Goal: Information Seeking & Learning: Learn about a topic

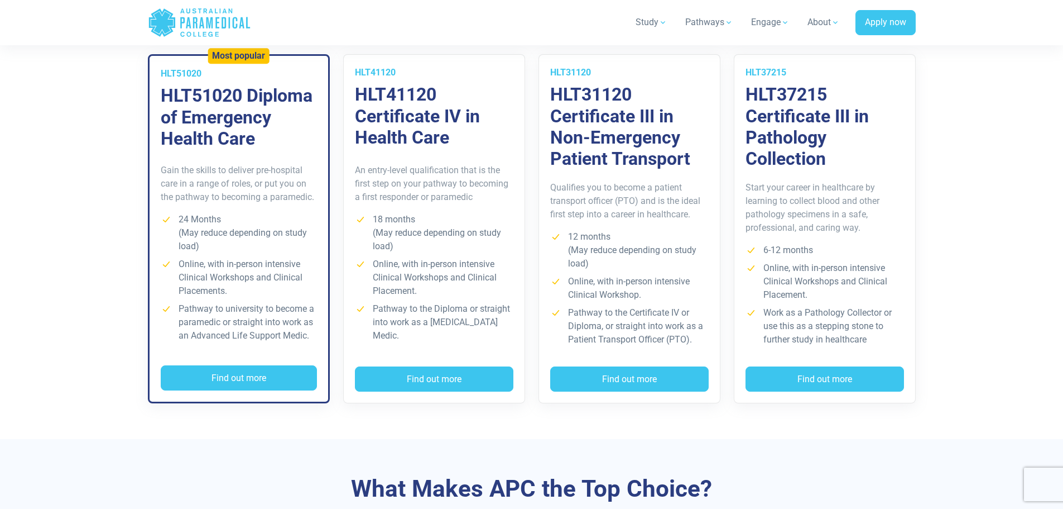
scroll to position [837, 0]
click at [207, 136] on h3 "HLT51020 Diploma of Emergency Health Care" at bounding box center [239, 117] width 156 height 64
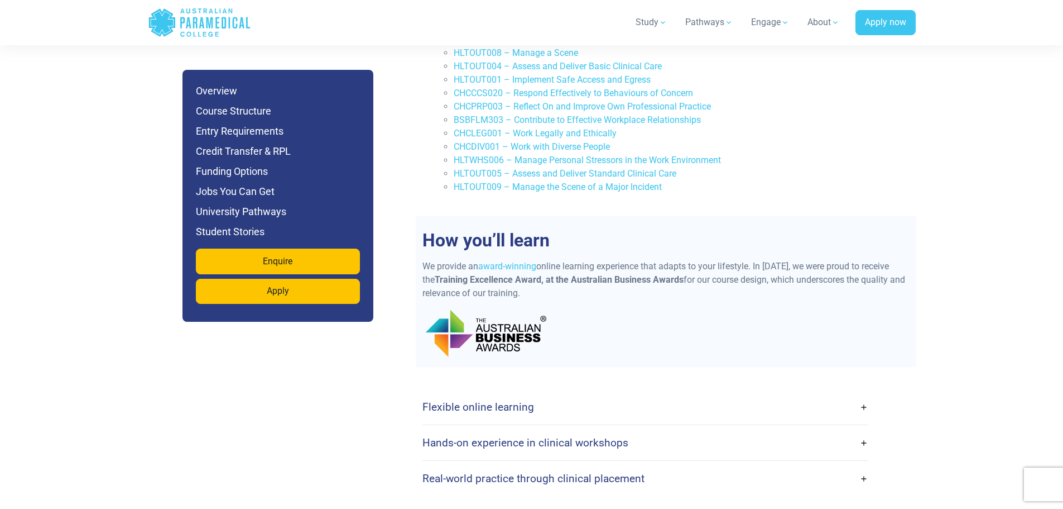
scroll to position [2624, 0]
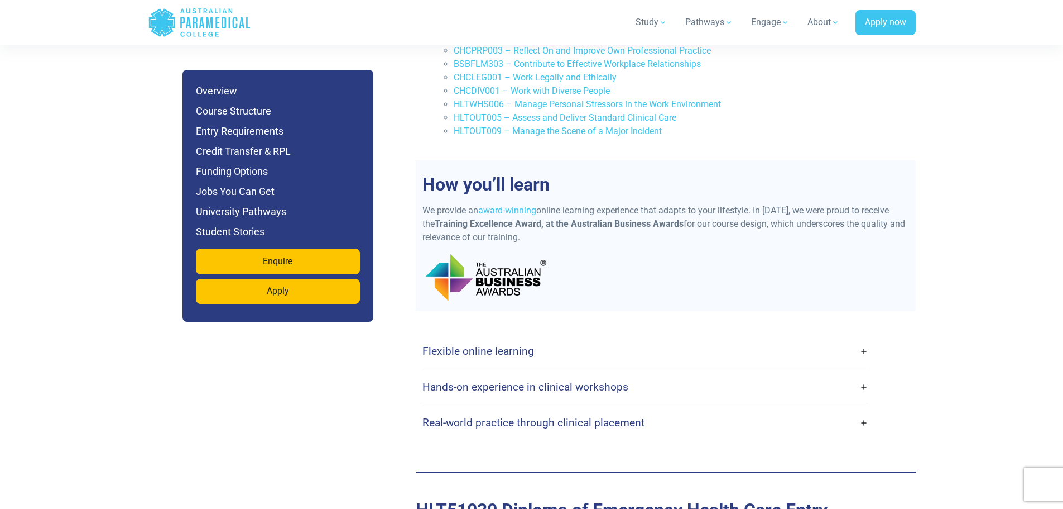
click at [502, 338] on link "Flexible online learning" at bounding box center [646, 351] width 446 height 26
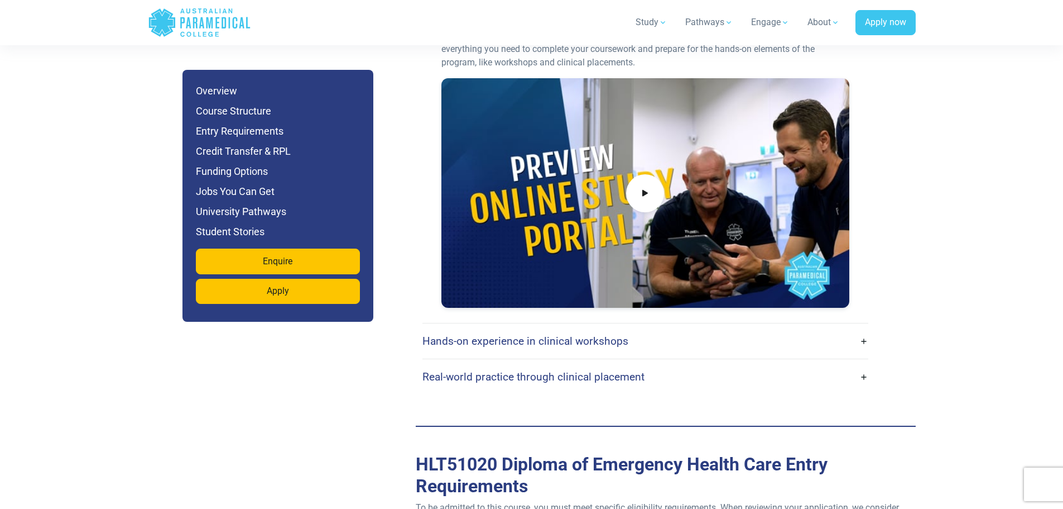
scroll to position [3070, 0]
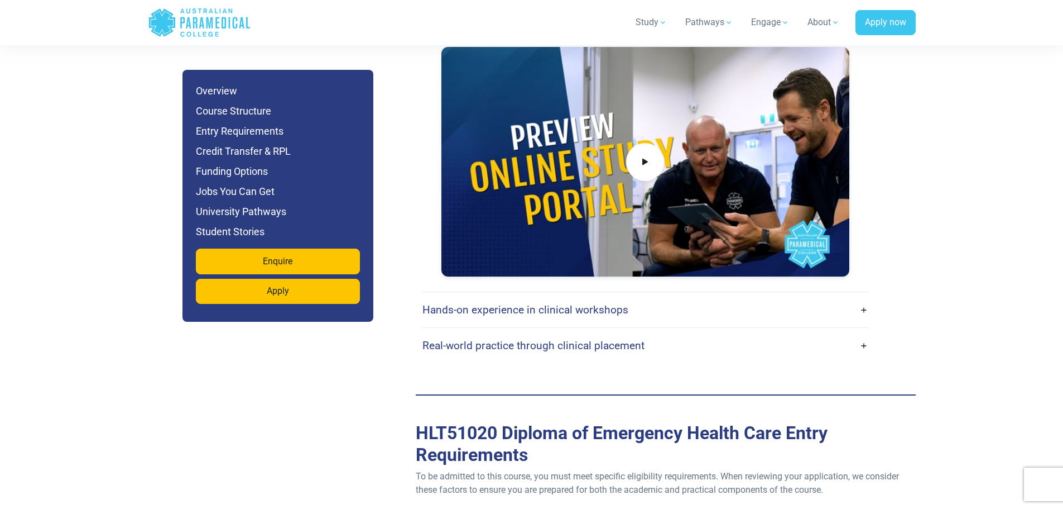
click at [479, 303] on h4 "Hands-on experience in clinical workshops" at bounding box center [526, 309] width 206 height 13
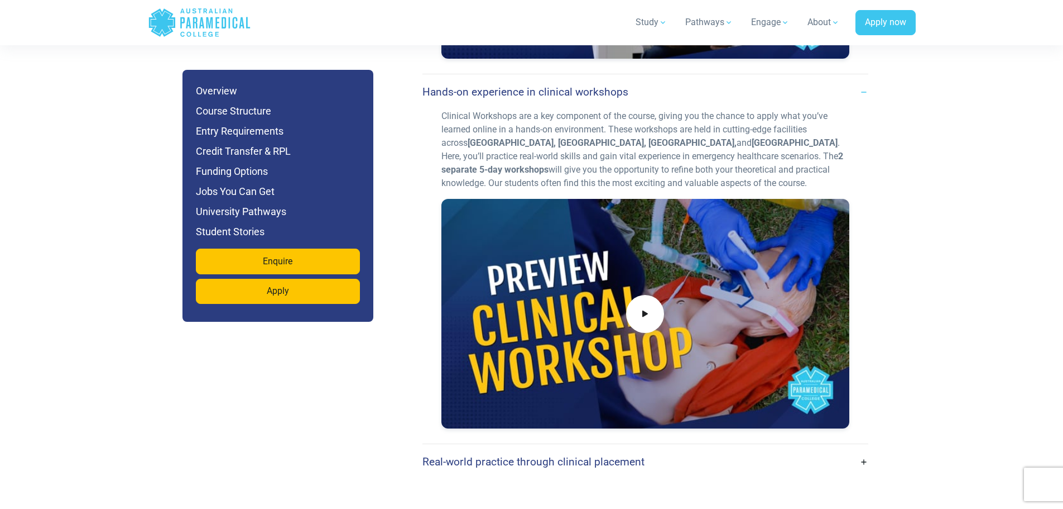
scroll to position [3294, 0]
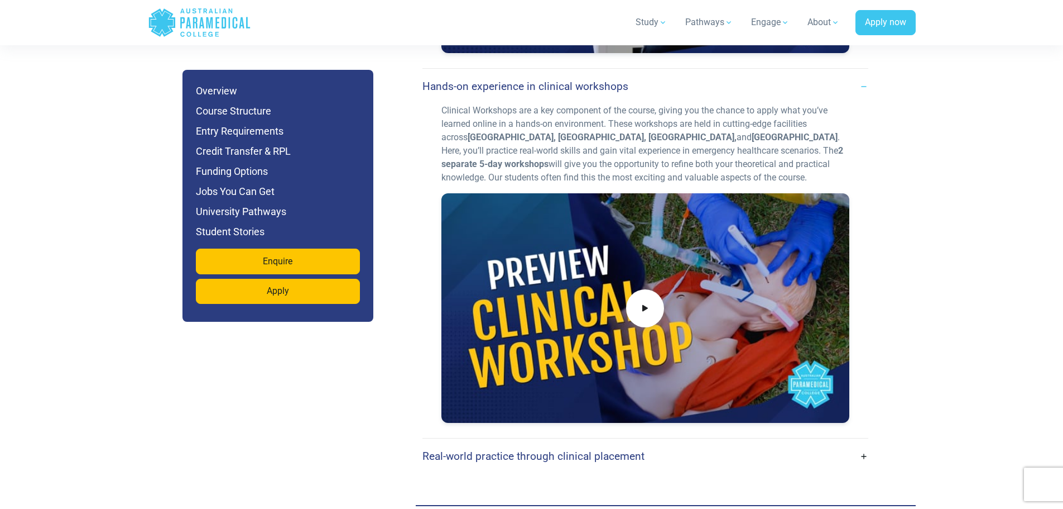
click at [548, 449] on h4 "Real-world practice through clinical placement" at bounding box center [534, 455] width 222 height 13
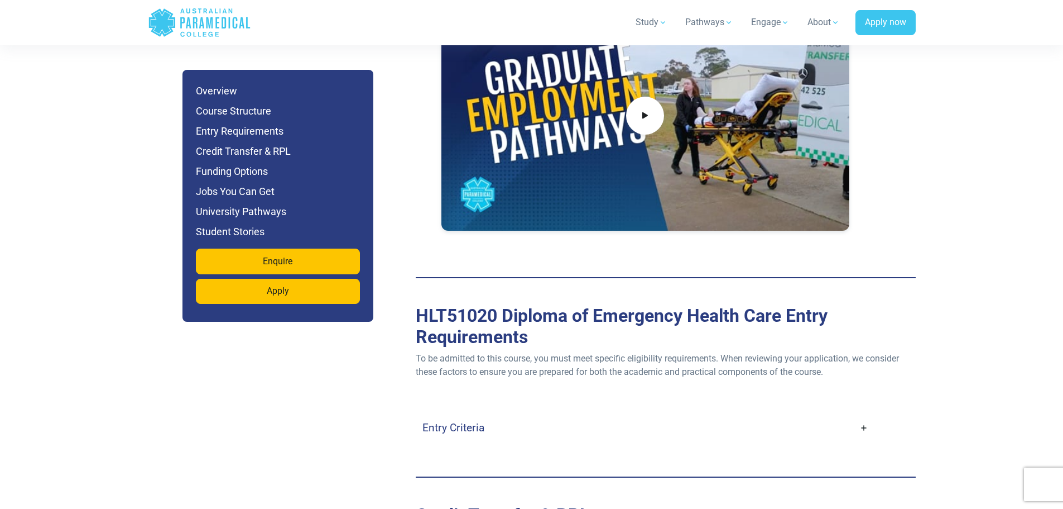
scroll to position [3964, 0]
click at [462, 420] on h4 "Entry Criteria" at bounding box center [454, 426] width 62 height 13
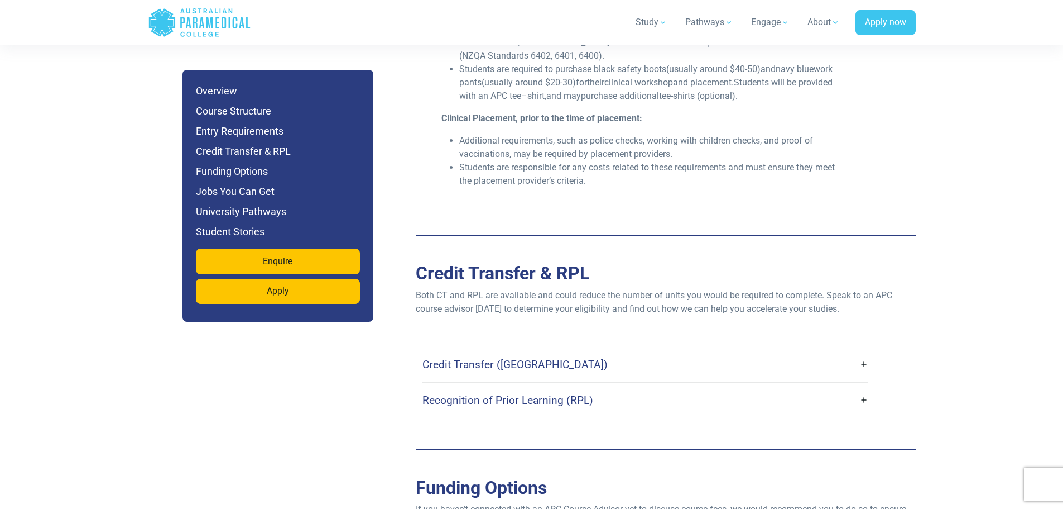
scroll to position [4689, 0]
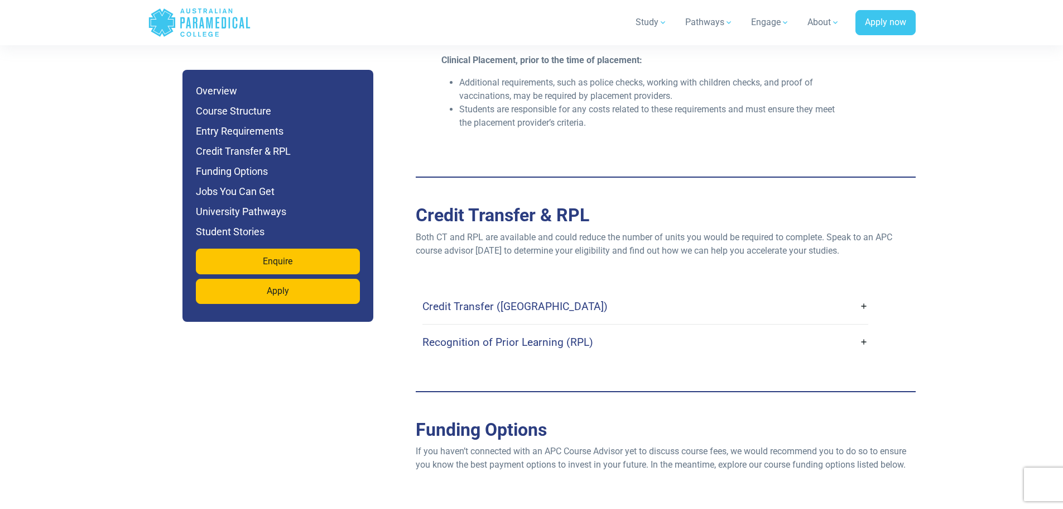
click at [508, 300] on h4 "Credit Transfer (CT)" at bounding box center [515, 306] width 185 height 13
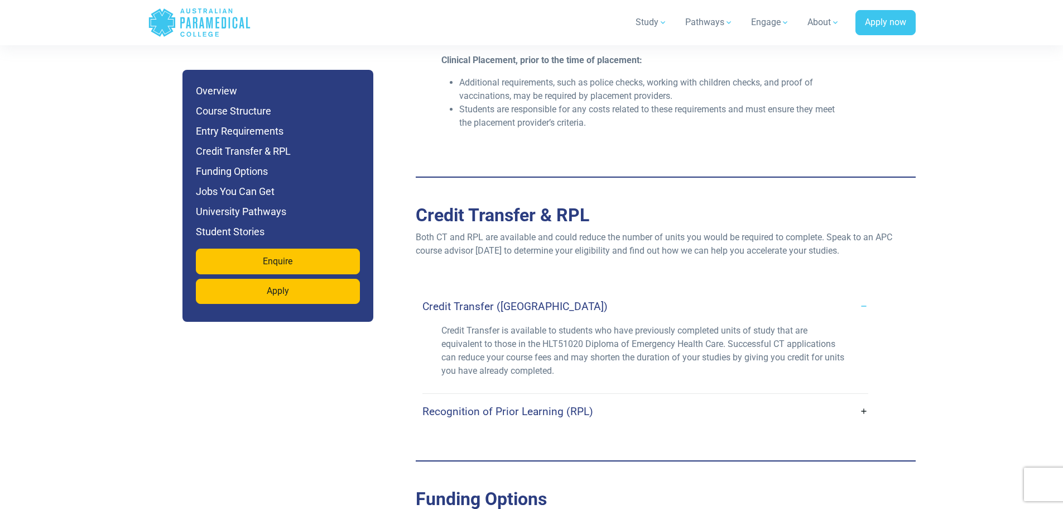
click at [512, 300] on h4 "Credit Transfer (CT)" at bounding box center [515, 306] width 185 height 13
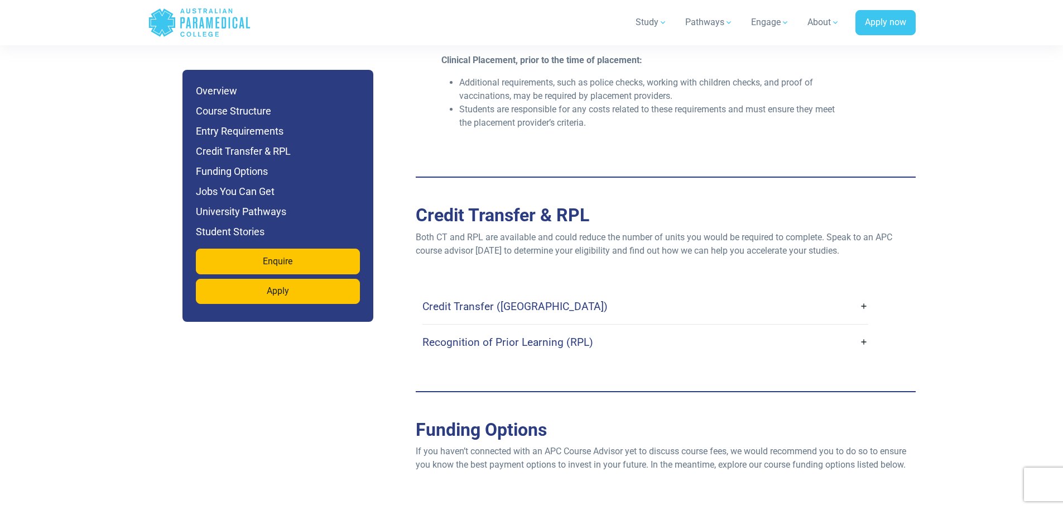
click at [513, 336] on h4 "Recognition of Prior Learning (RPL)" at bounding box center [508, 342] width 171 height 13
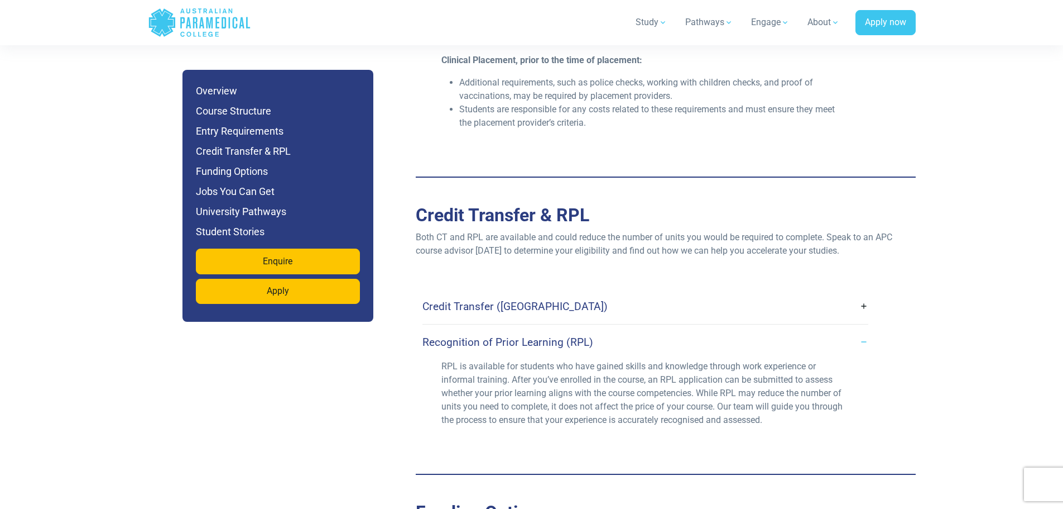
click at [513, 336] on h4 "Recognition of Prior Learning (RPL)" at bounding box center [508, 342] width 171 height 13
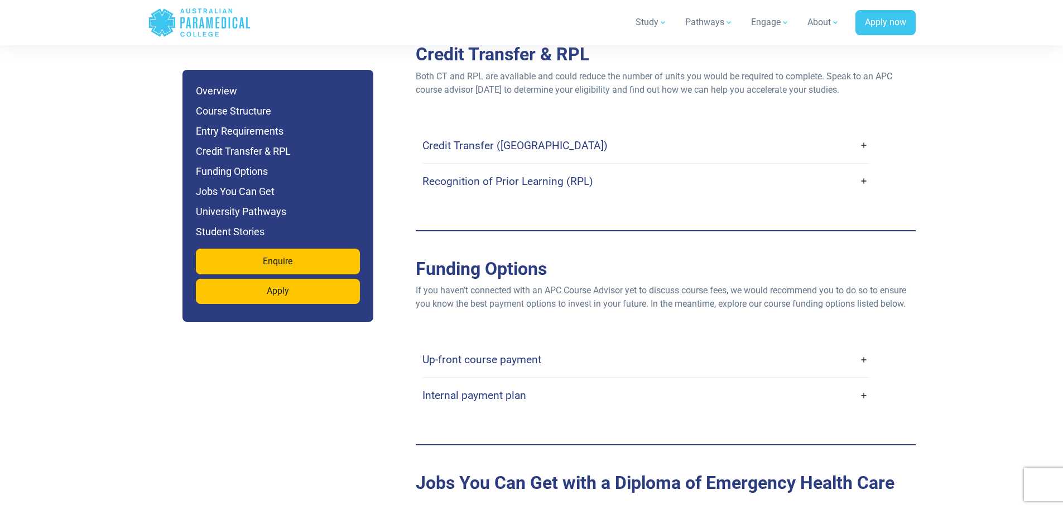
scroll to position [4857, 0]
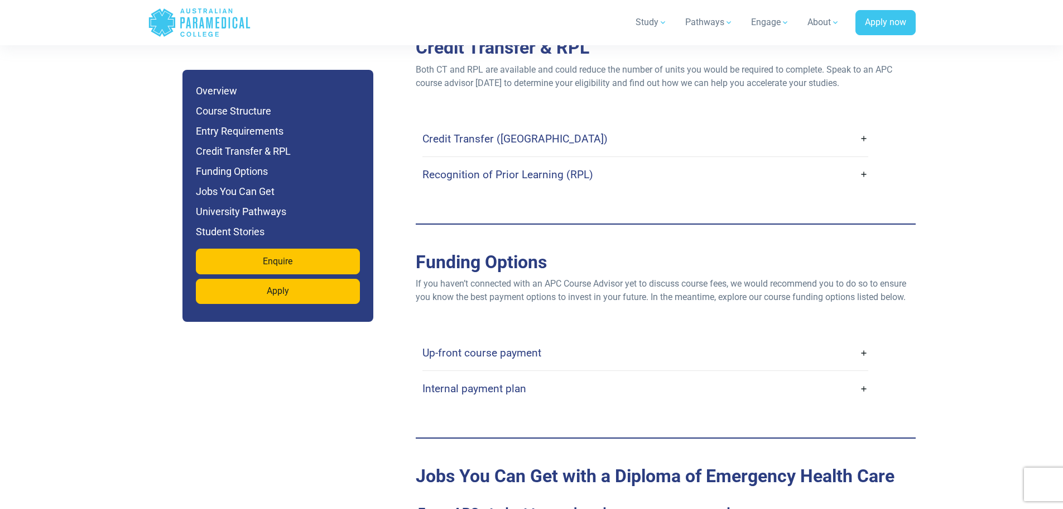
click at [504, 346] on h4 "Up-front course payment" at bounding box center [482, 352] width 119 height 13
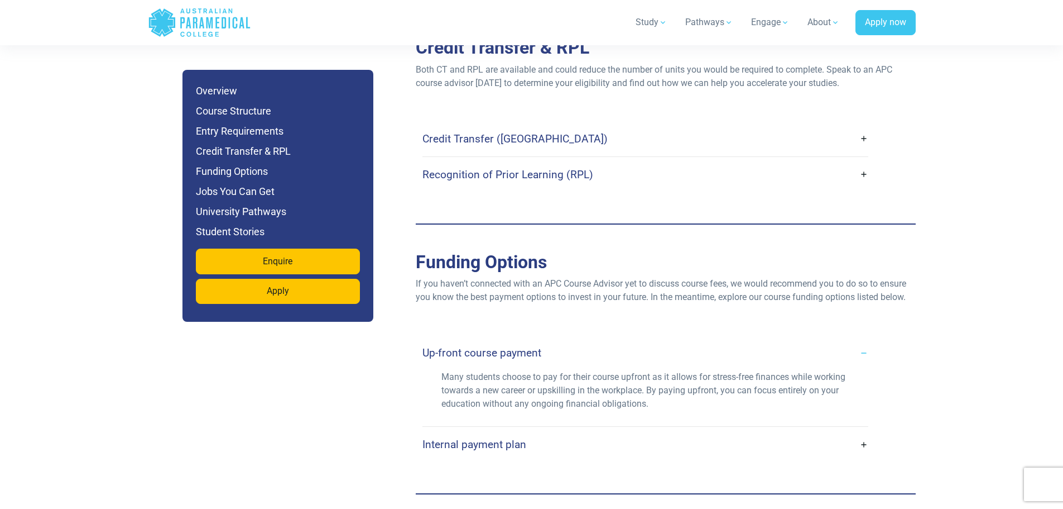
click at [494, 431] on link "Internal payment plan" at bounding box center [646, 444] width 446 height 26
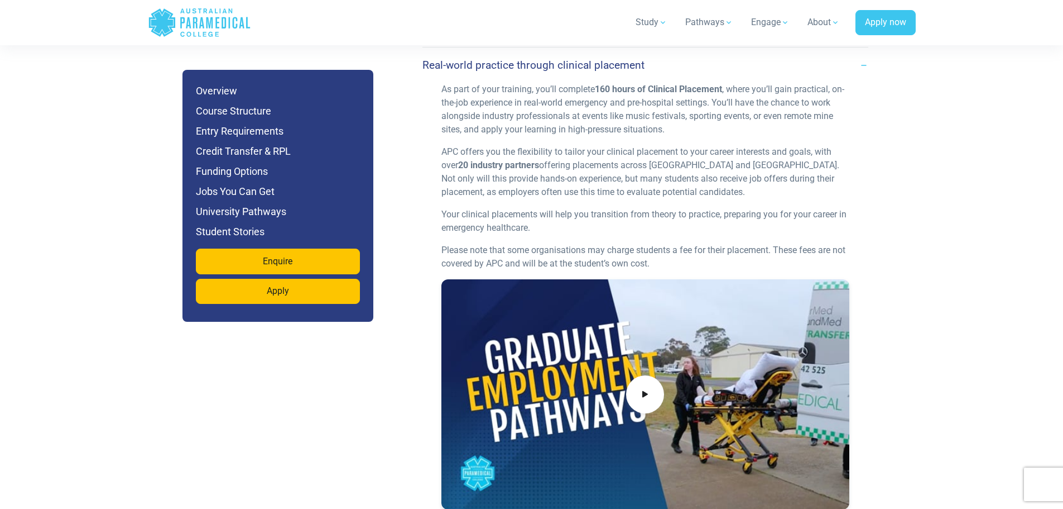
scroll to position [3908, 0]
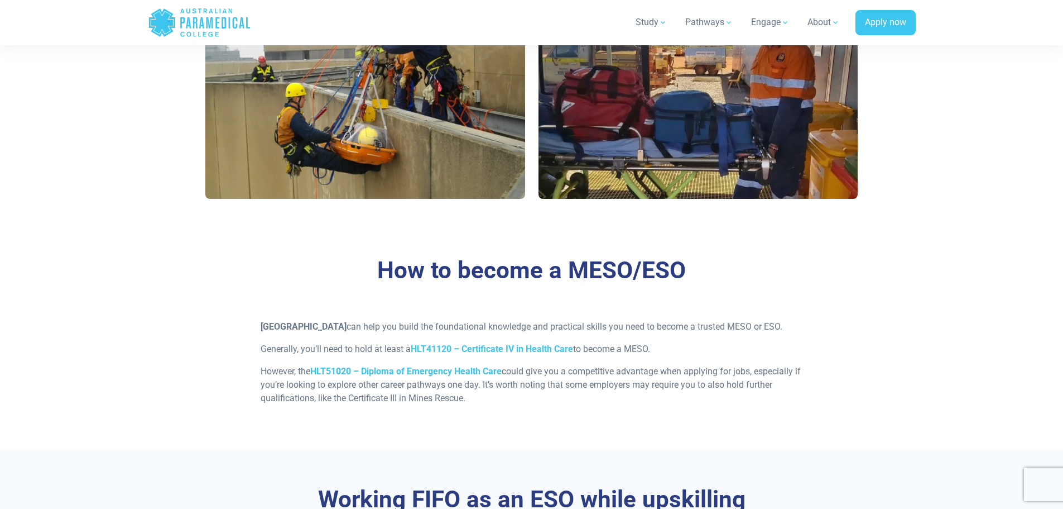
scroll to position [1172, 0]
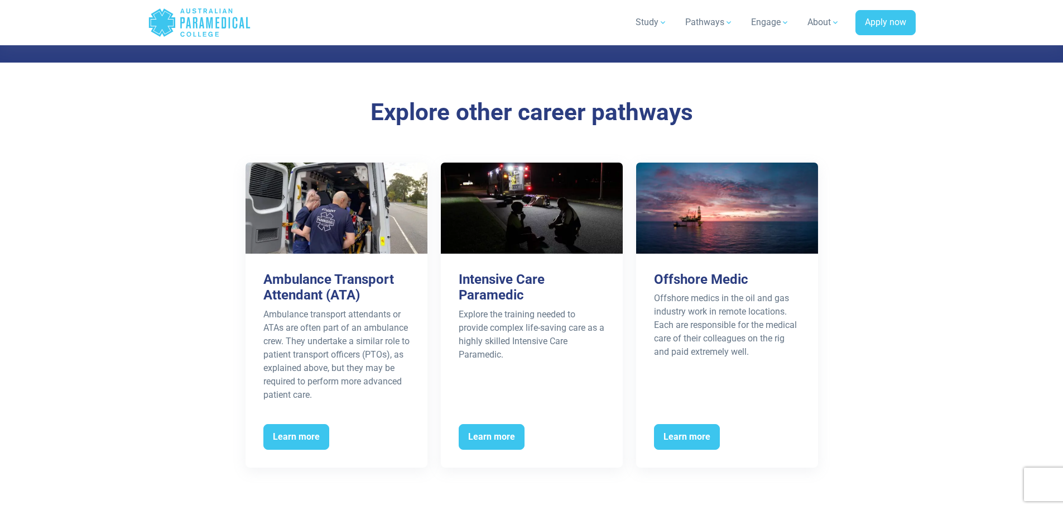
scroll to position [1954, 0]
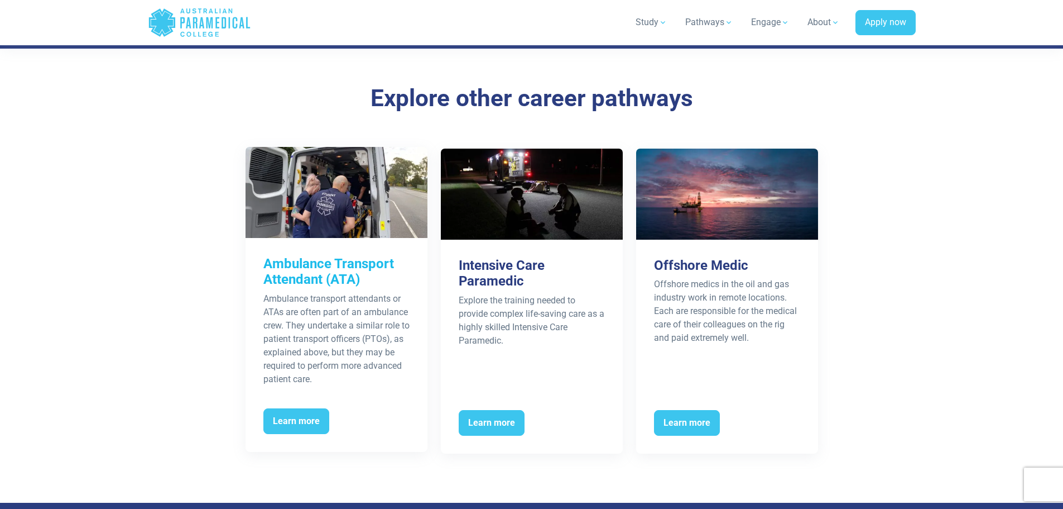
click at [372, 256] on h3 "Ambulance Transport Attendant (ATA)" at bounding box center [336, 272] width 146 height 32
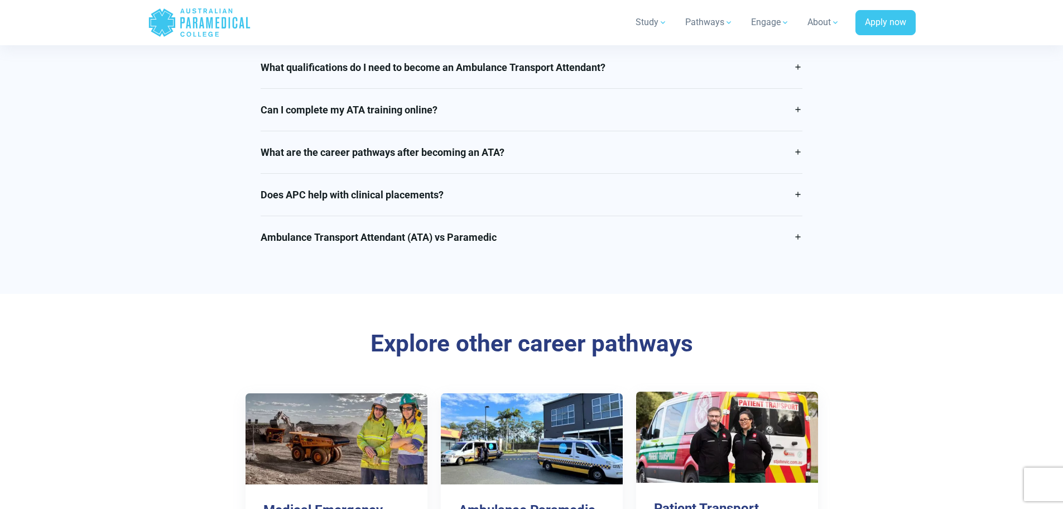
scroll to position [1898, 0]
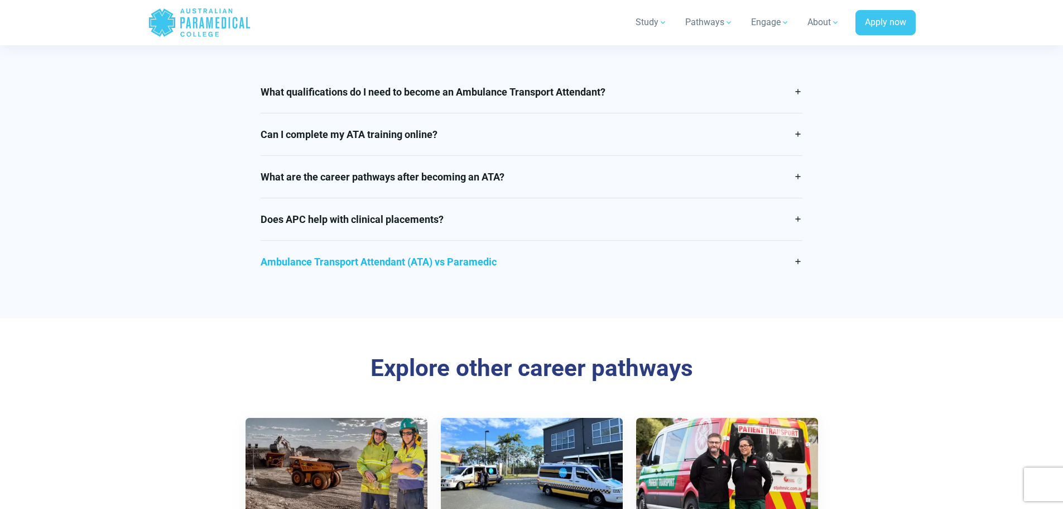
click at [392, 279] on link "Ambulance Transport Attendant (ATA) vs Paramedic" at bounding box center [532, 262] width 542 height 42
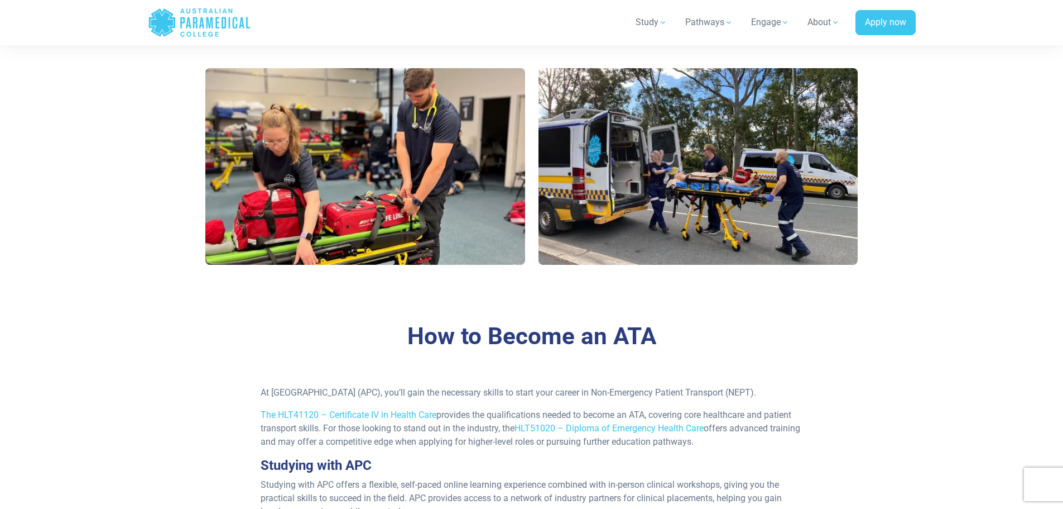
scroll to position [391, 0]
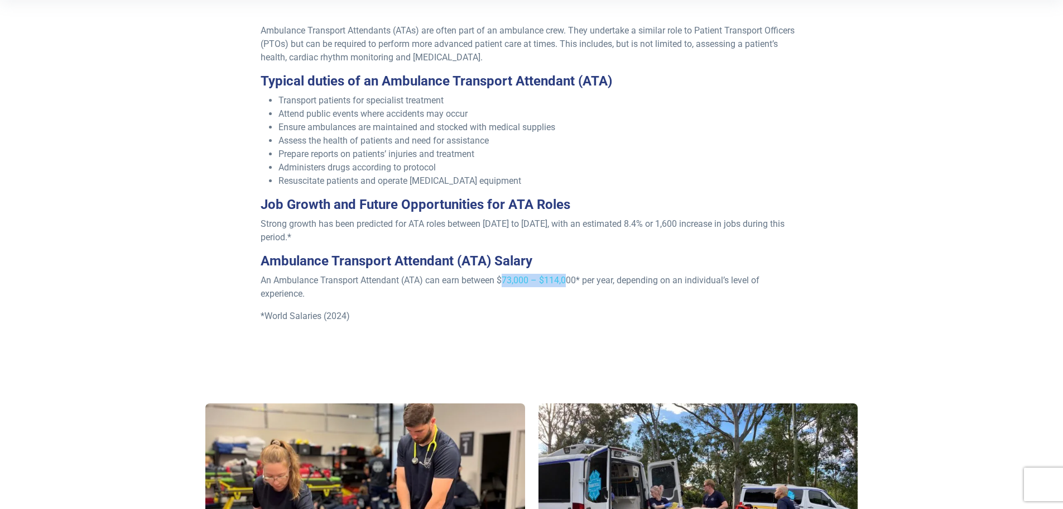
drag, startPoint x: 502, startPoint y: 285, endPoint x: 570, endPoint y: 285, distance: 67.6
click at [570, 285] on p "An Ambulance Transport Attendant (ATA) can earn between $73,000 – $114,000* per…" at bounding box center [532, 287] width 542 height 27
click at [576, 281] on p "An Ambulance Transport Attendant (ATA) can earn between $73,000 – $114,000* per…" at bounding box center [532, 287] width 542 height 27
drag, startPoint x: 577, startPoint y: 281, endPoint x: 499, endPoint y: 281, distance: 77.6
click at [499, 280] on p "An Ambulance Transport Attendant (ATA) can earn between $73,000 – $114,000* per…" at bounding box center [532, 287] width 542 height 27
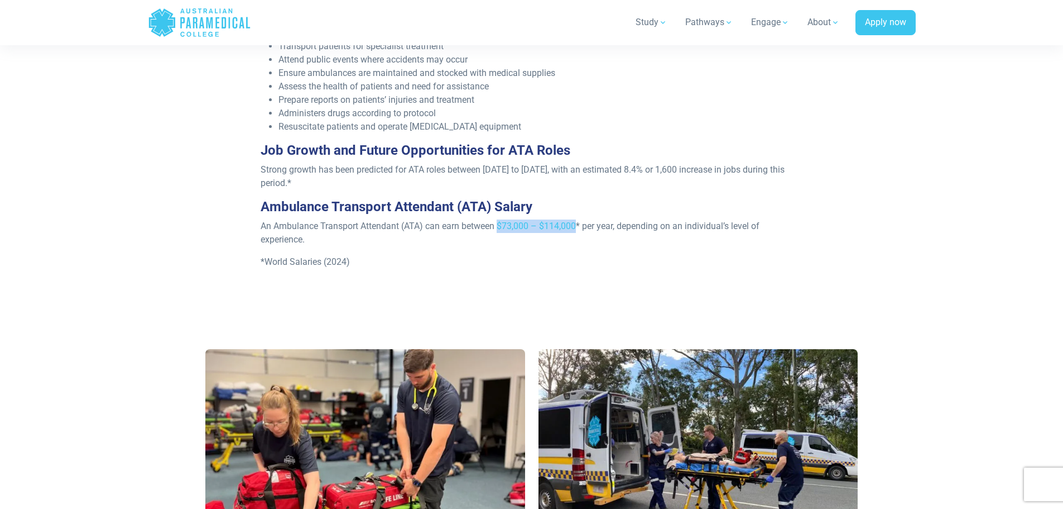
scroll to position [389, 0]
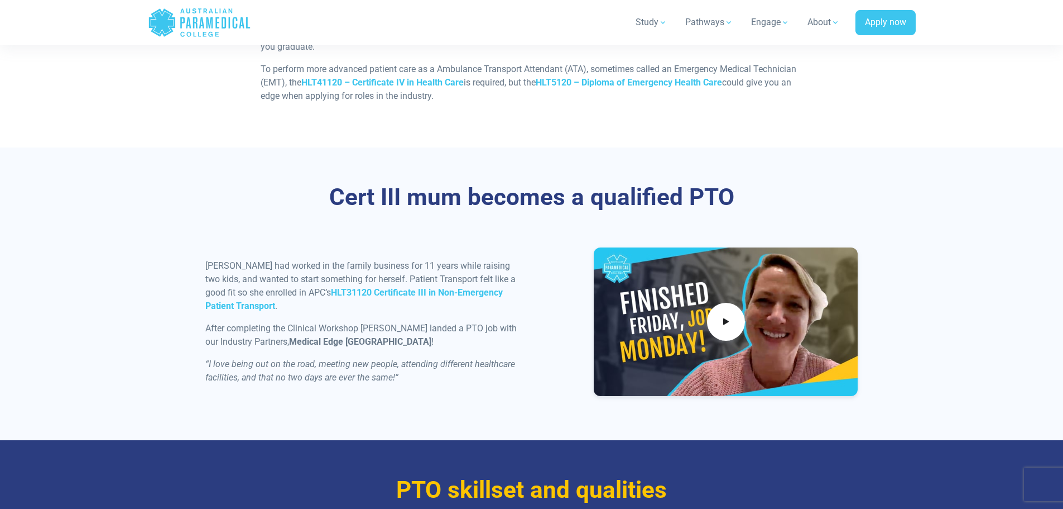
scroll to position [1061, 0]
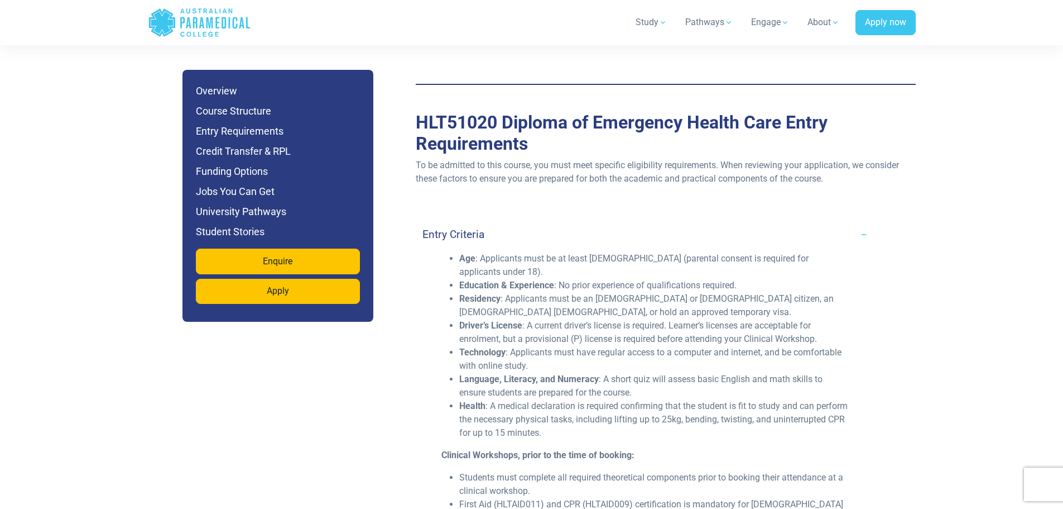
scroll to position [4187, 0]
